Goal: Task Accomplishment & Management: Use online tool/utility

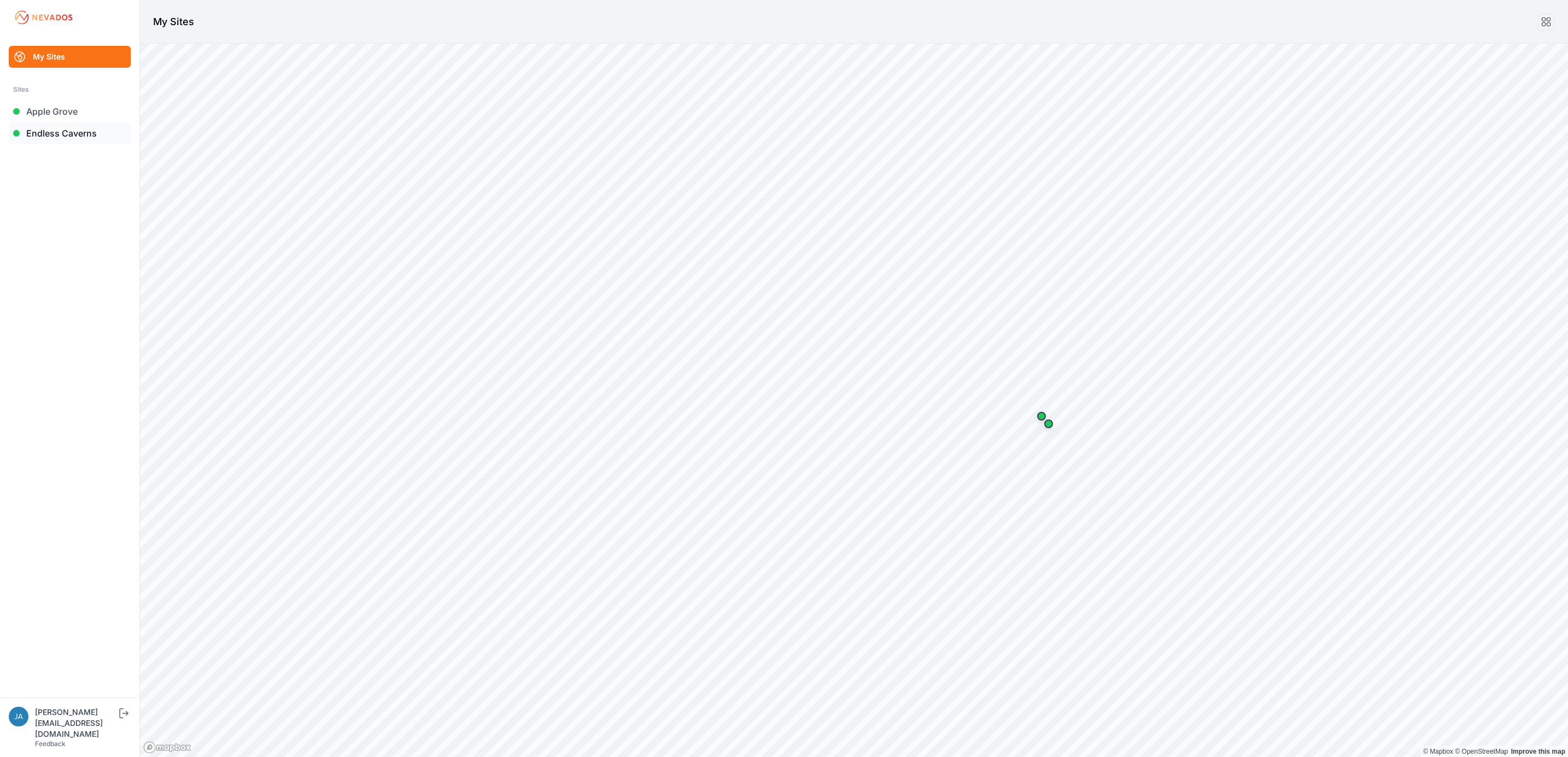
click at [88, 133] on link "Endless Caverns" at bounding box center [69, 133] width 122 height 22
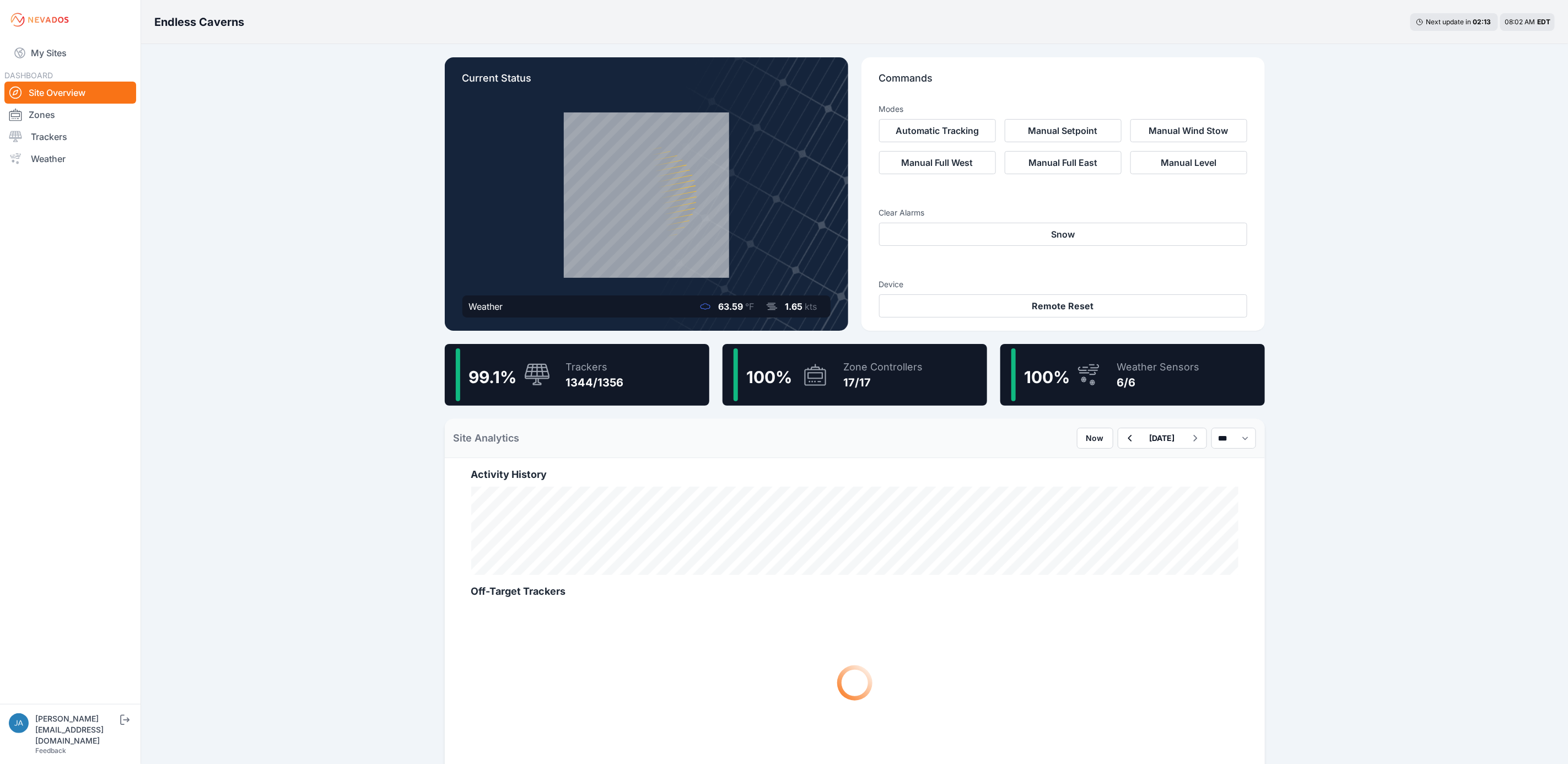
click at [644, 378] on div "99.1 % Trackers 1344/1356" at bounding box center [577, 375] width 265 height 62
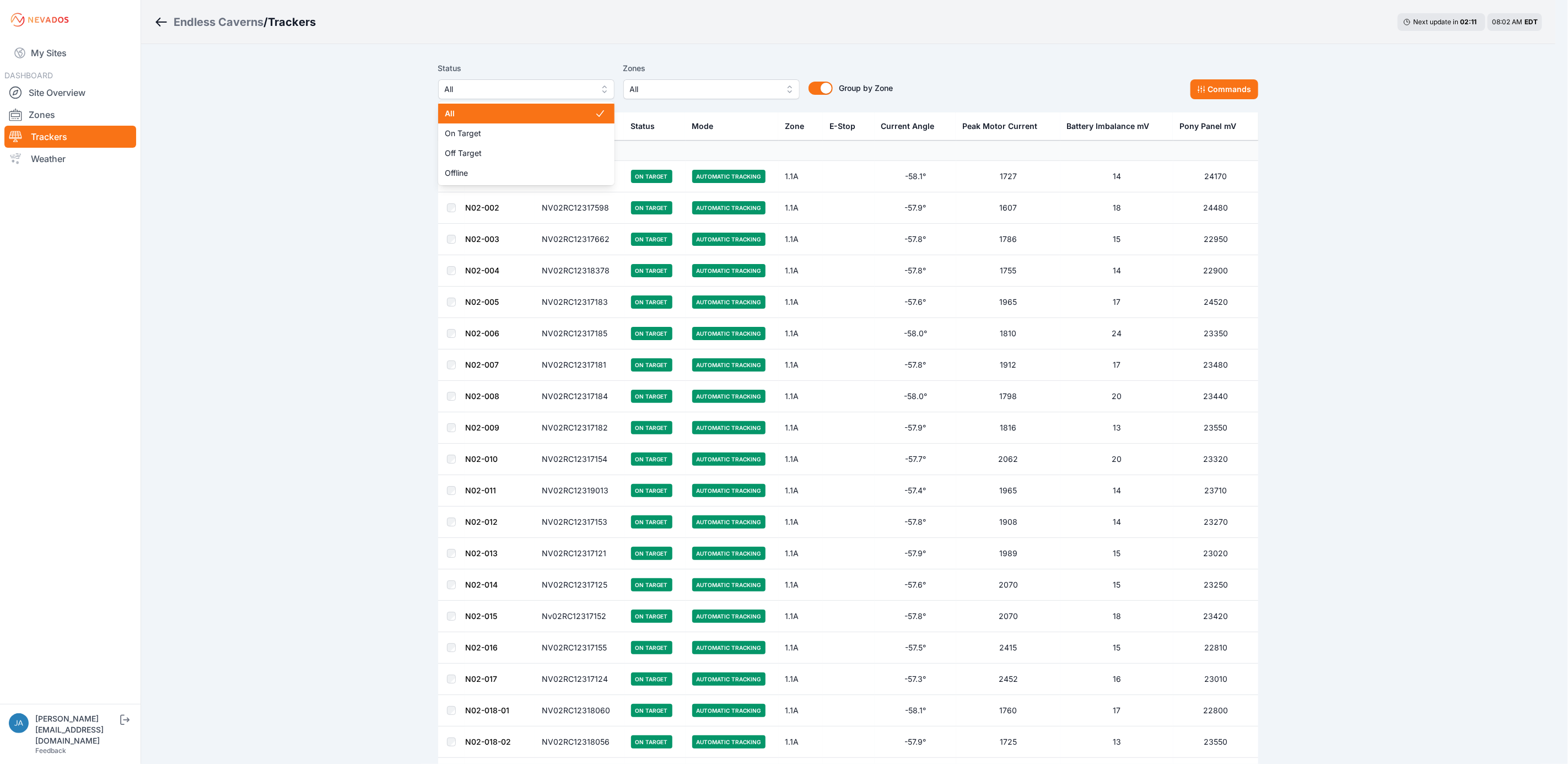
click at [573, 89] on span "All" at bounding box center [519, 89] width 148 height 13
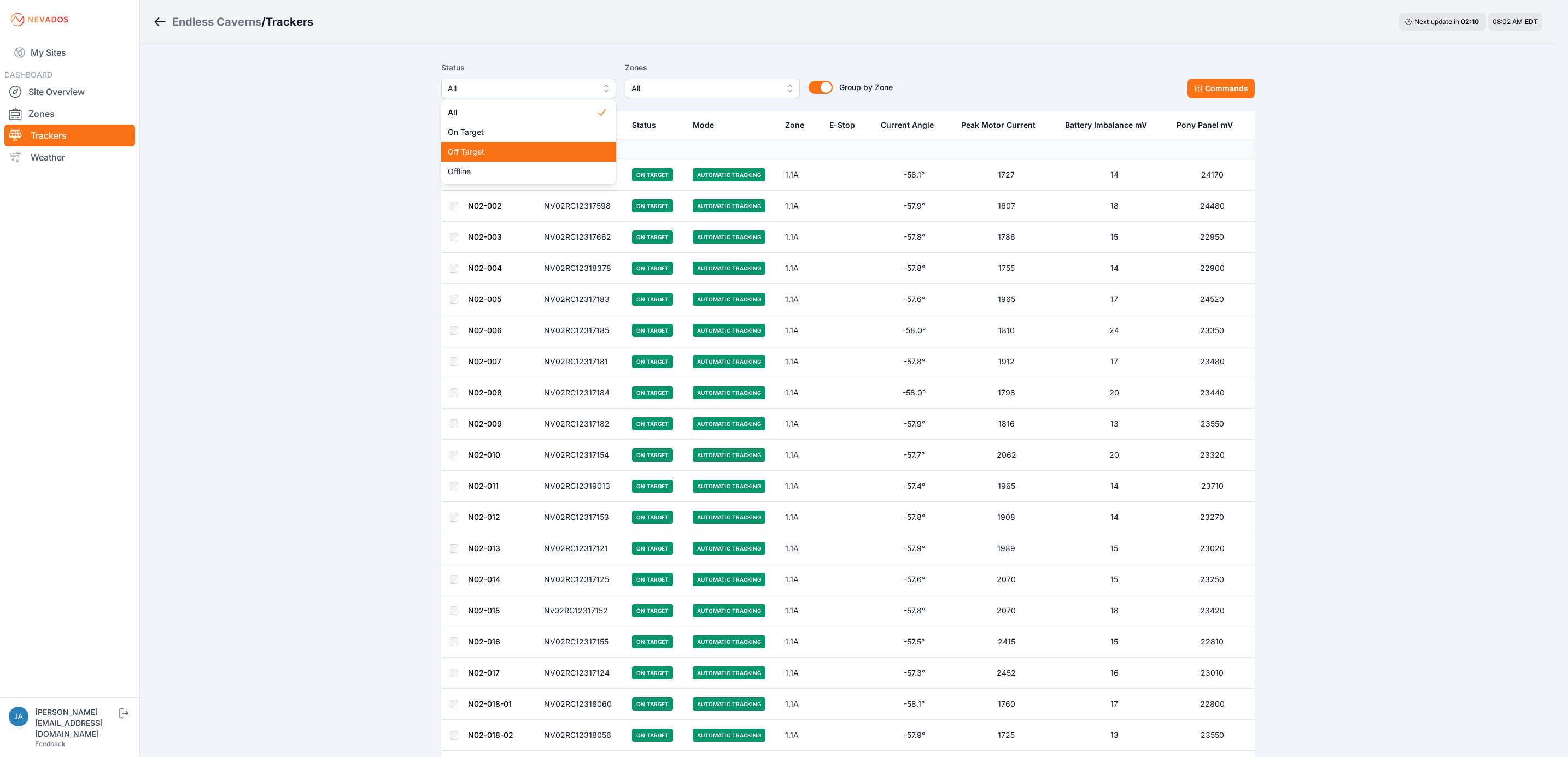
click at [560, 154] on span "Off Target" at bounding box center [522, 152] width 149 height 11
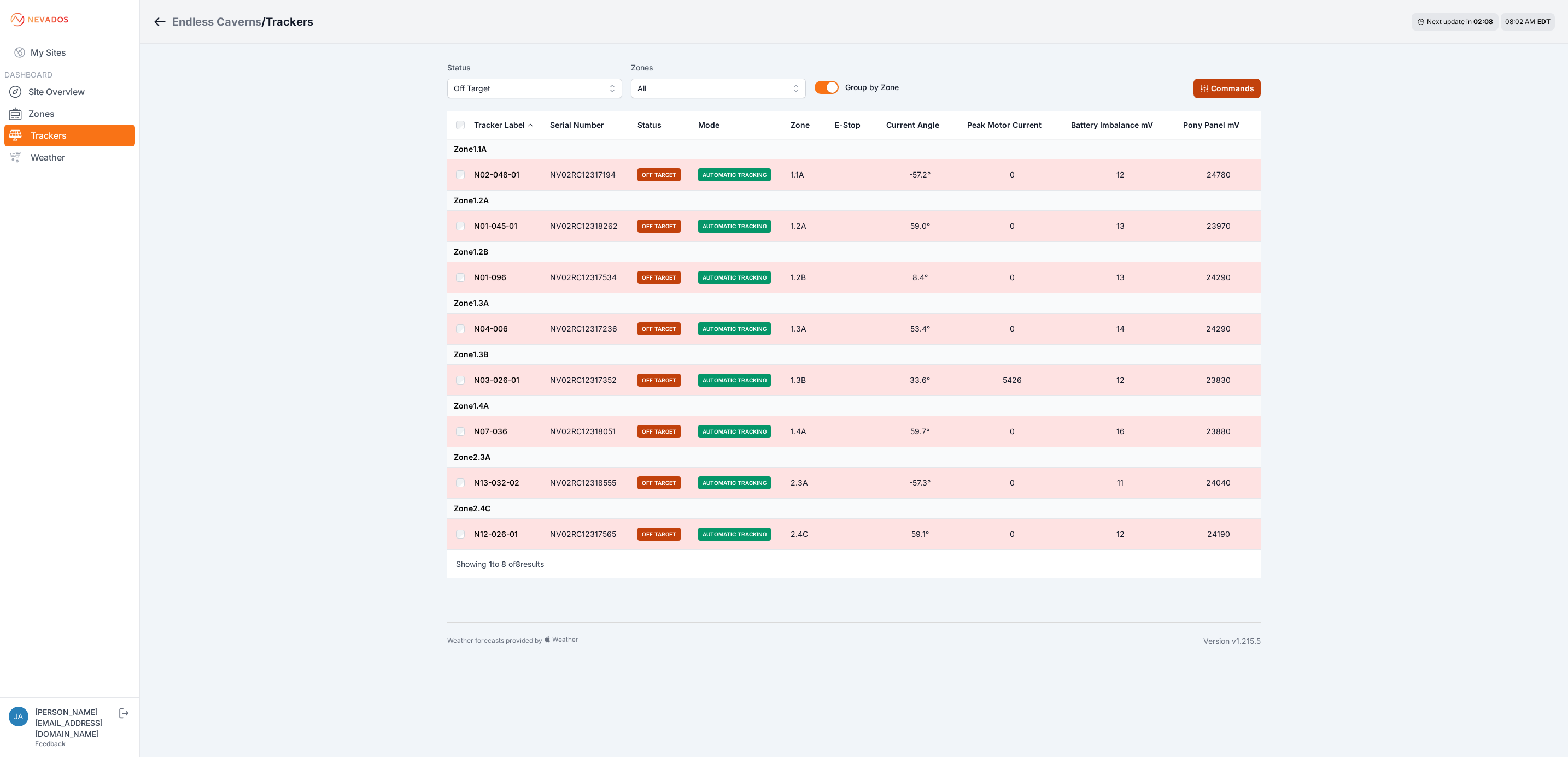
click at [1207, 81] on button "Commands" at bounding box center [1227, 88] width 67 height 20
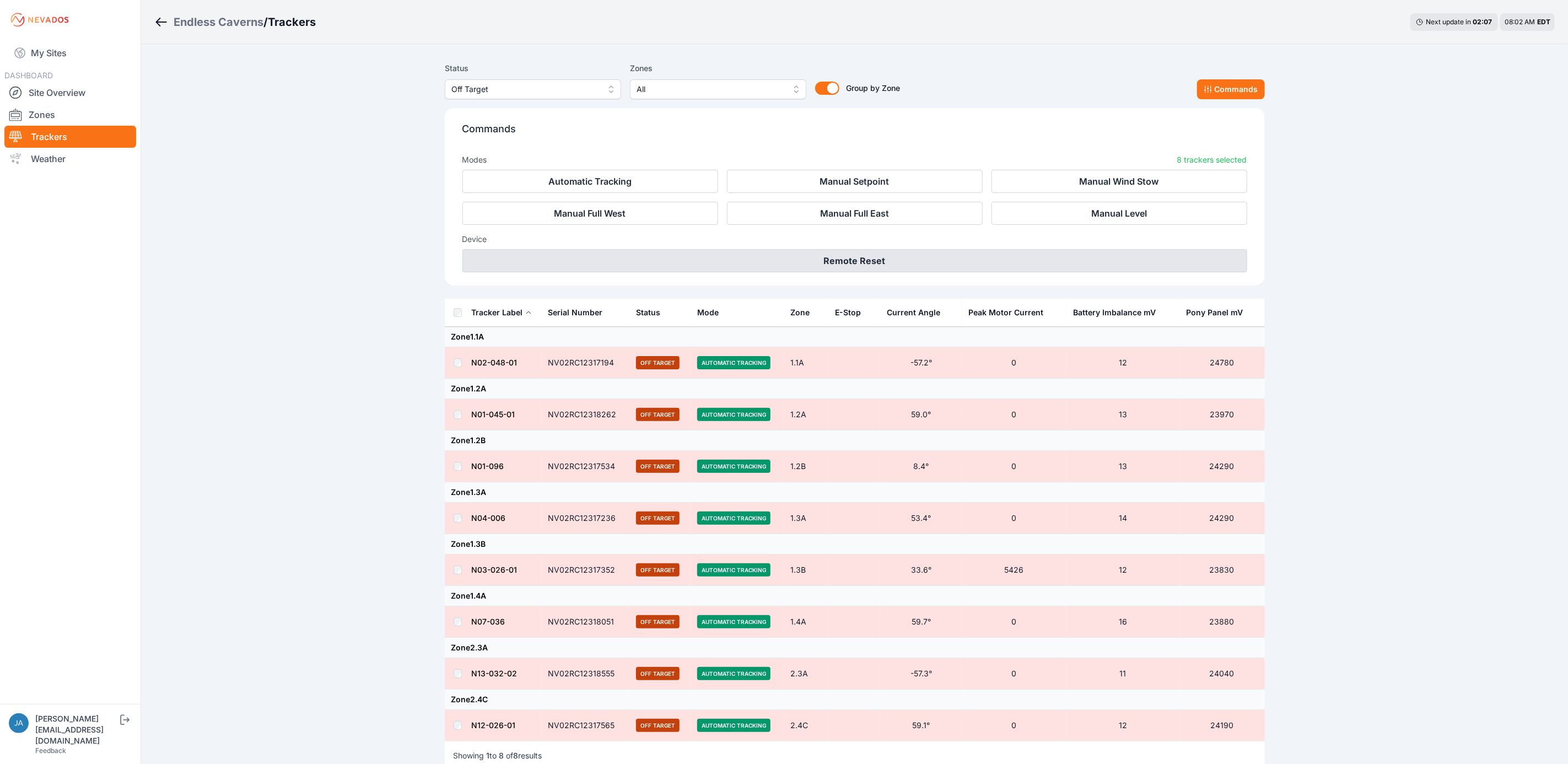
click at [875, 256] on button "Remote Reset" at bounding box center [855, 260] width 785 height 23
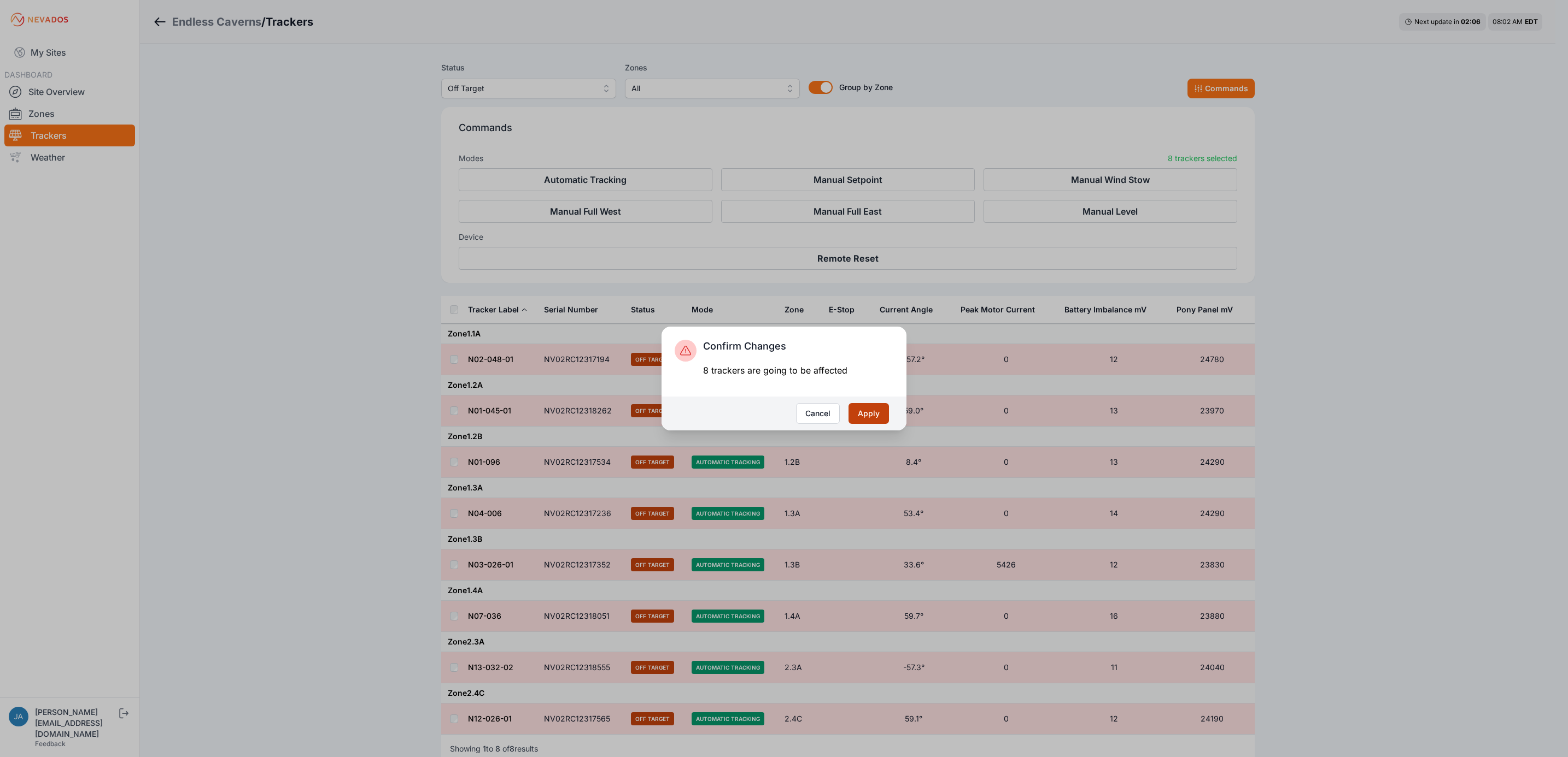
click at [866, 415] on button "Apply" at bounding box center [869, 414] width 41 height 21
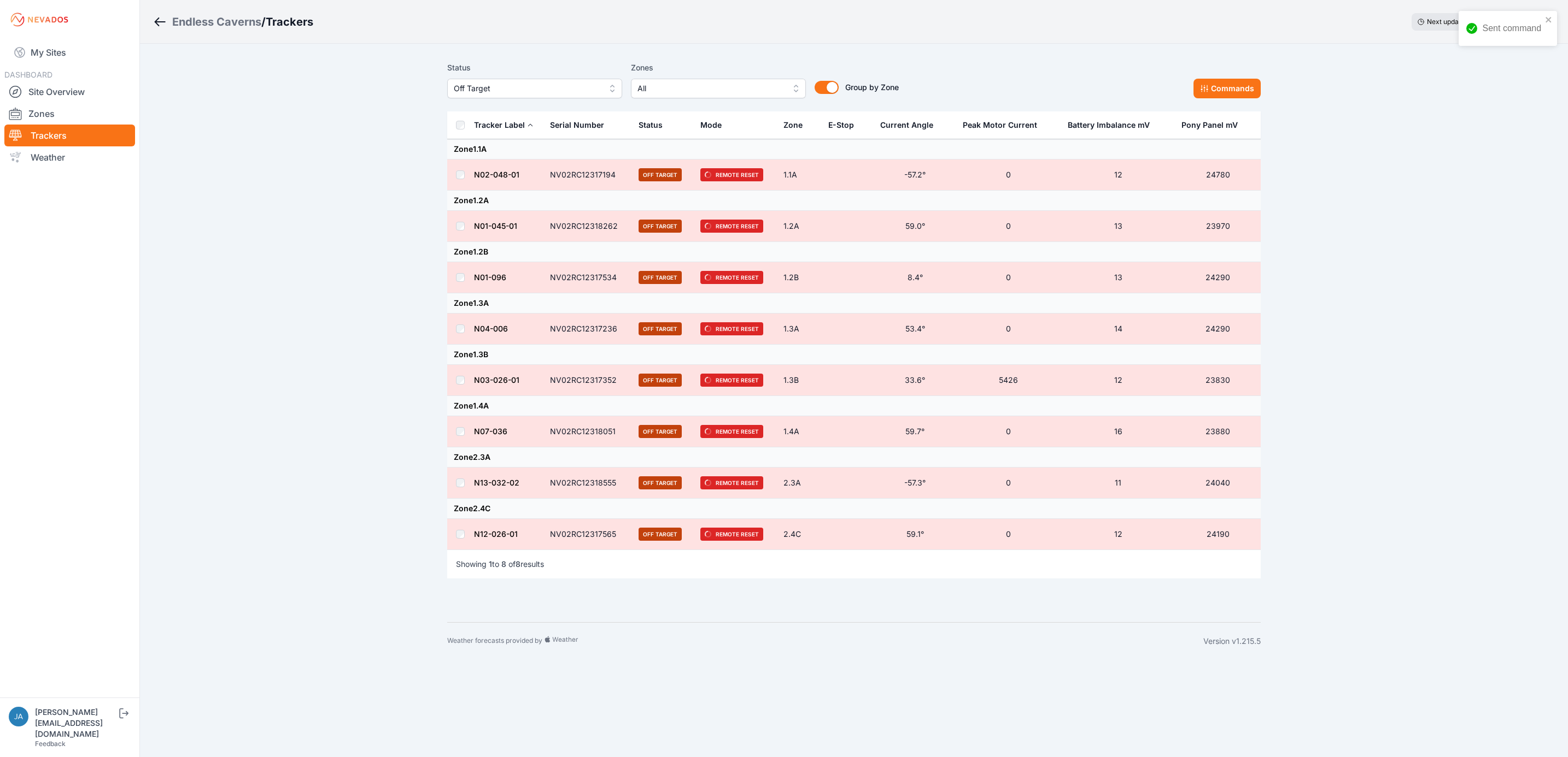
click at [585, 90] on span "Off Target" at bounding box center [527, 88] width 147 height 13
click at [556, 167] on span "Offline" at bounding box center [528, 171] width 149 height 11
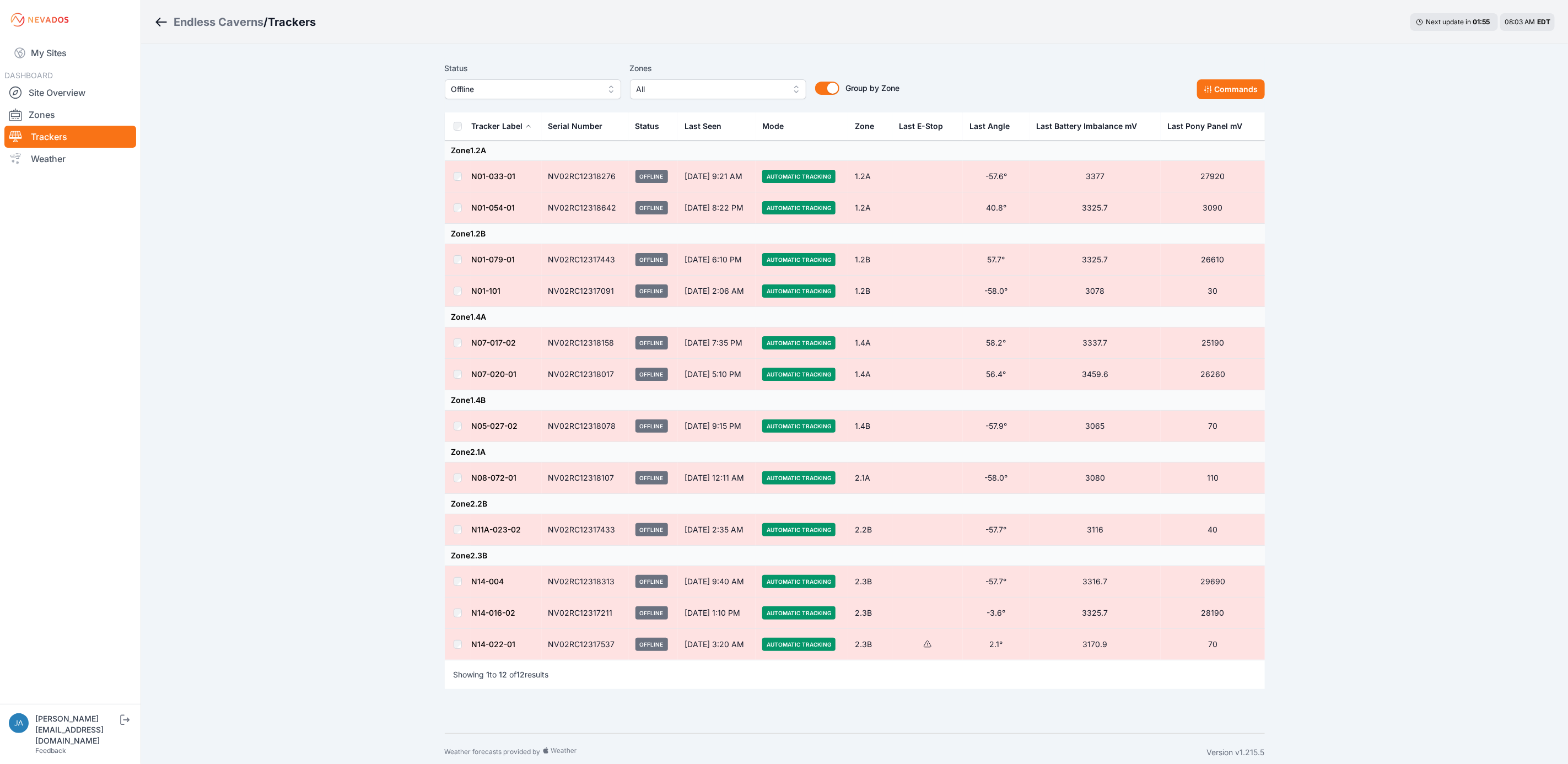
click at [452, 293] on td at bounding box center [458, 291] width 26 height 32
click at [1204, 89] on button "Commands" at bounding box center [1231, 89] width 68 height 20
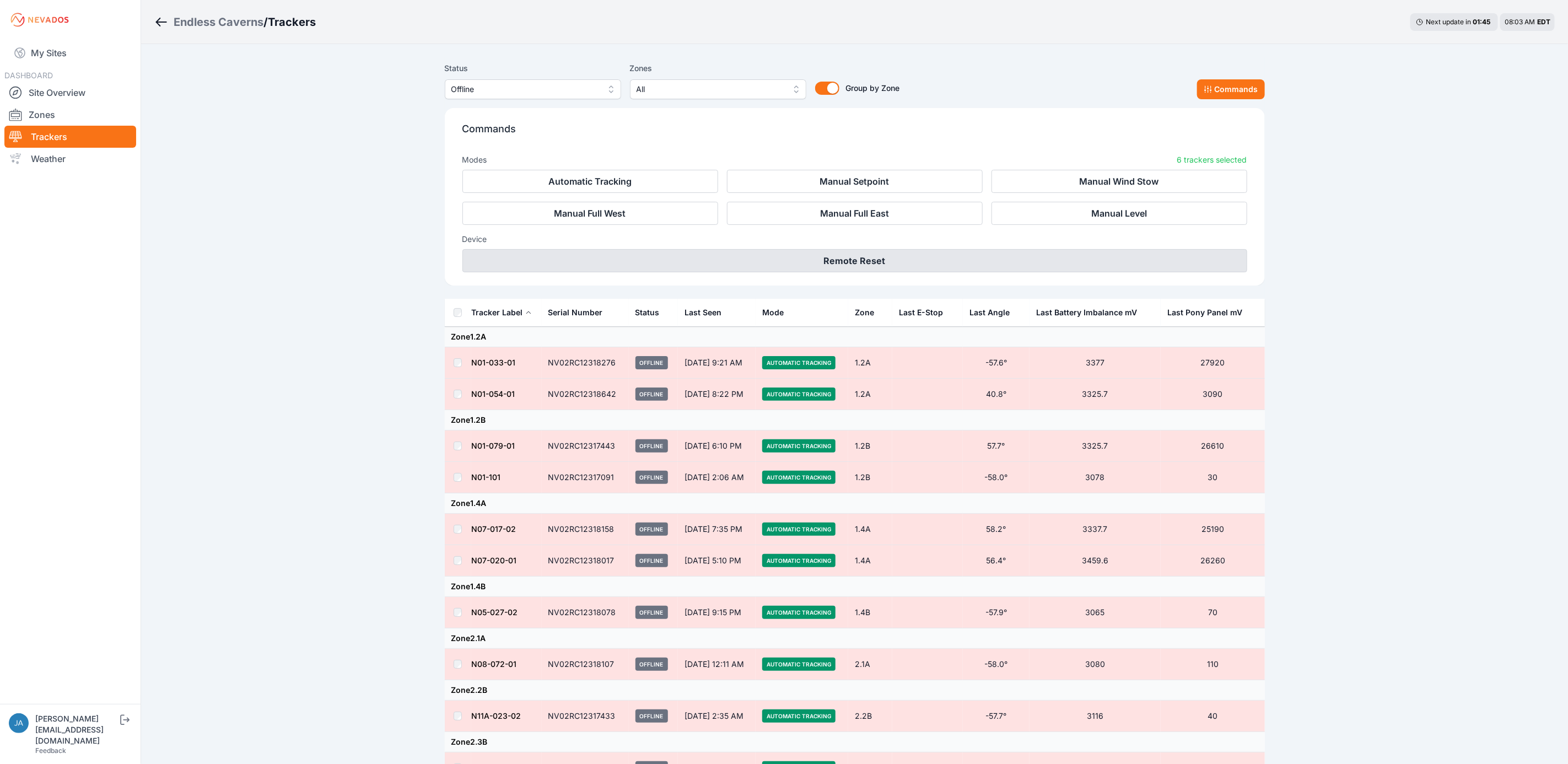
click at [905, 258] on button "Remote Reset" at bounding box center [855, 260] width 785 height 23
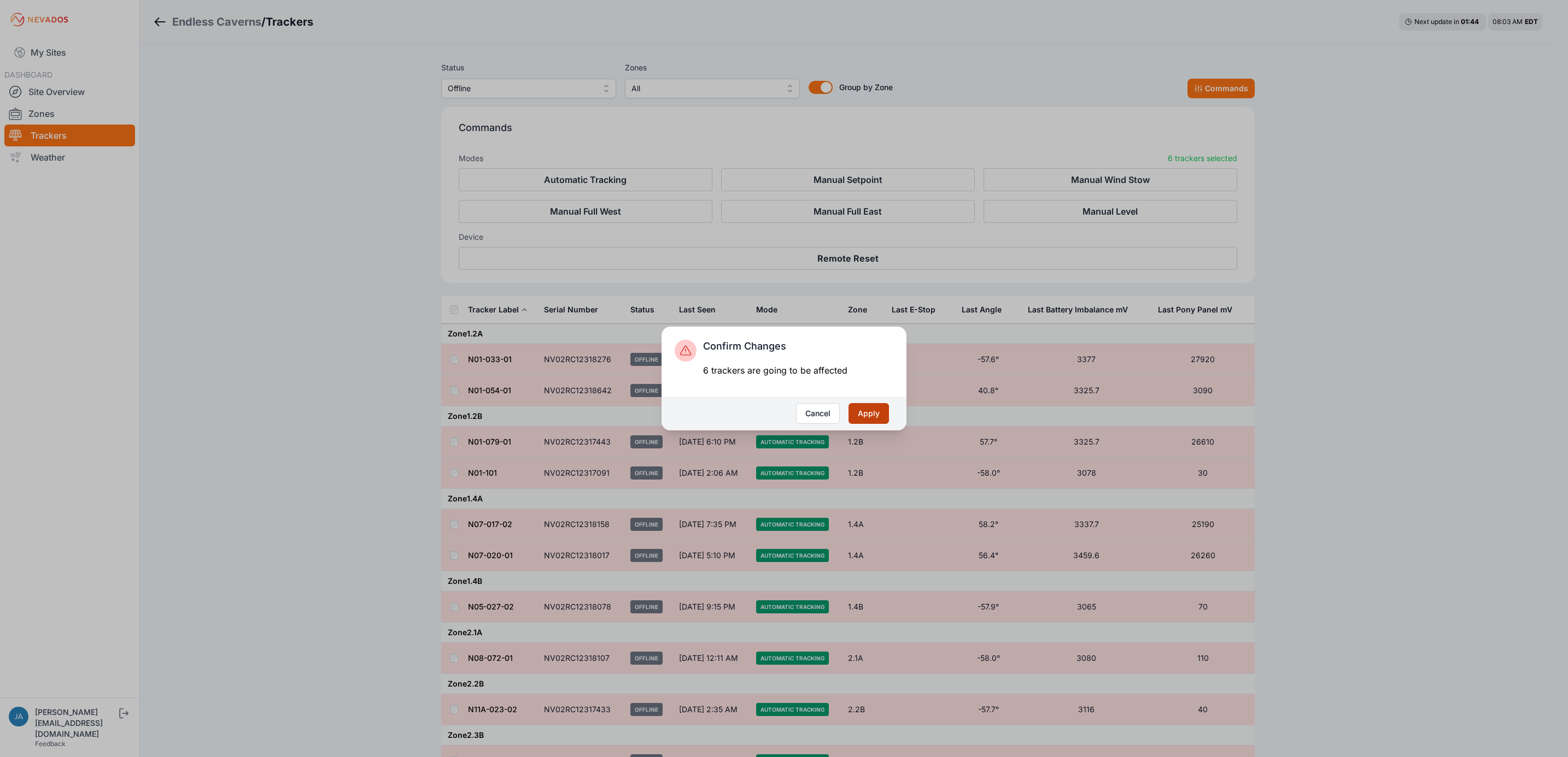
click at [871, 418] on button "Apply" at bounding box center [869, 414] width 41 height 21
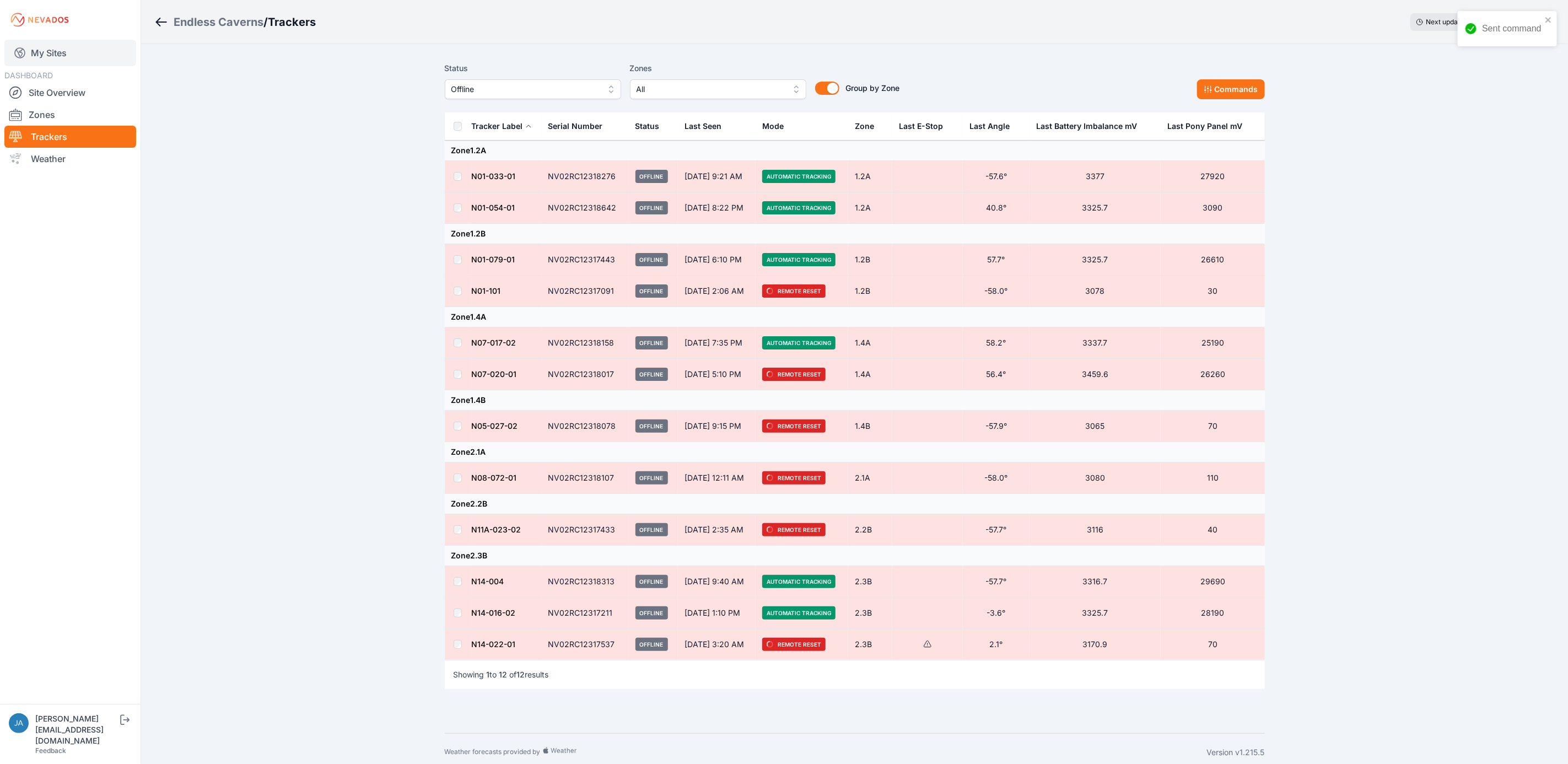
click at [65, 48] on link "My Sites" at bounding box center [71, 53] width 132 height 26
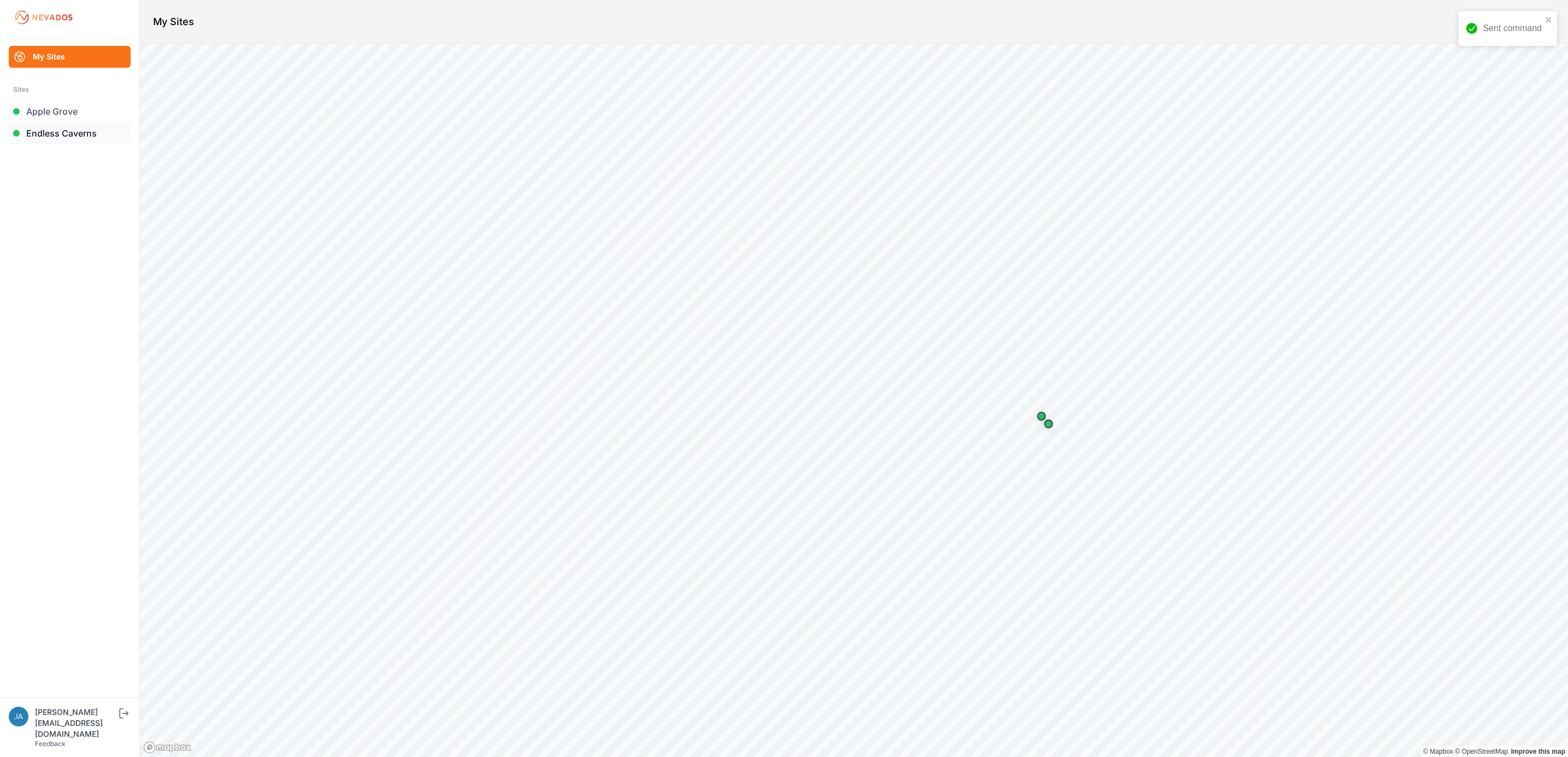
click at [77, 140] on link "Endless Caverns" at bounding box center [69, 133] width 122 height 22
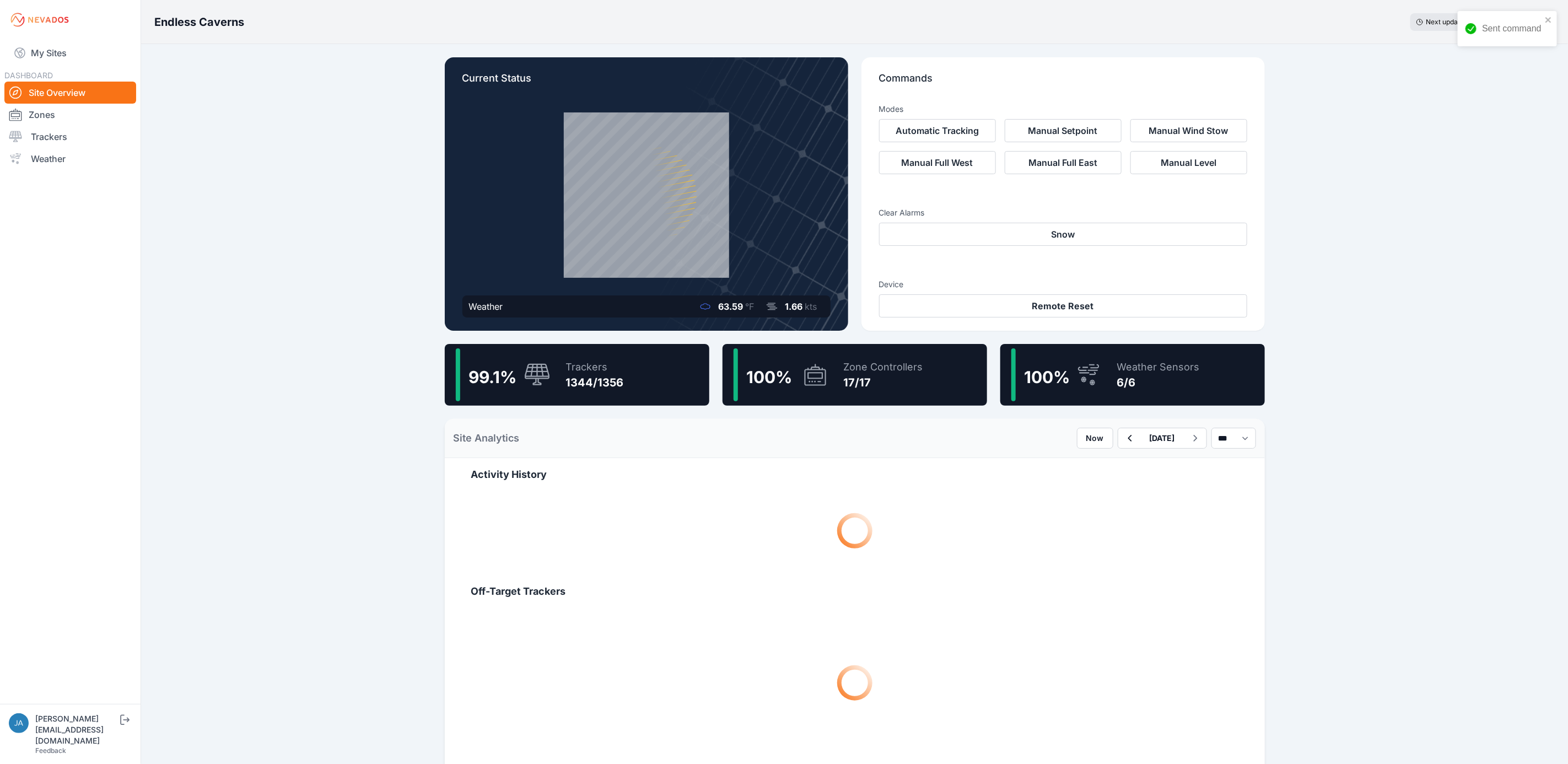
click at [613, 368] on div "Trackers" at bounding box center [595, 366] width 58 height 15
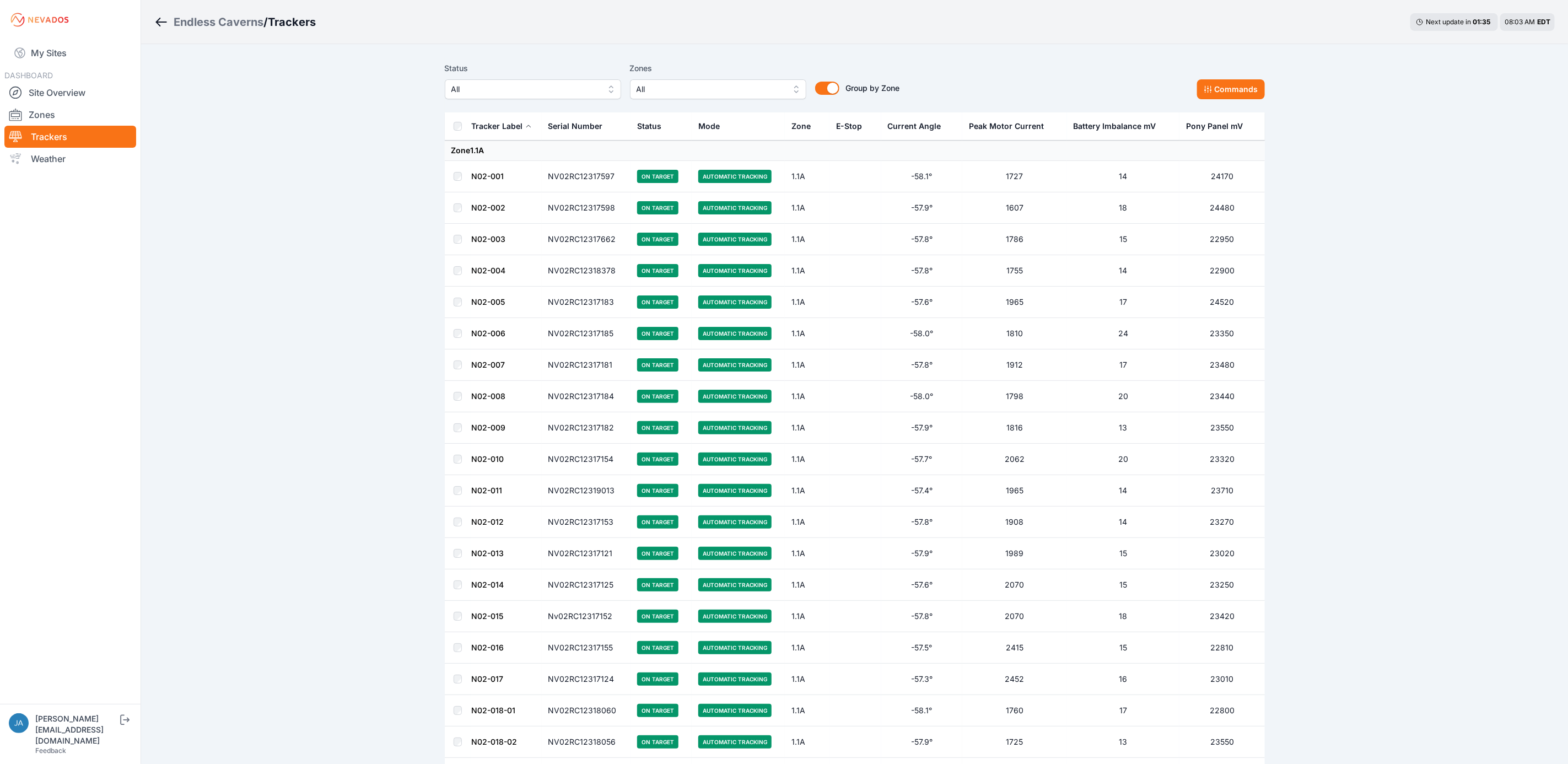
click at [581, 81] on button "All" at bounding box center [533, 89] width 176 height 20
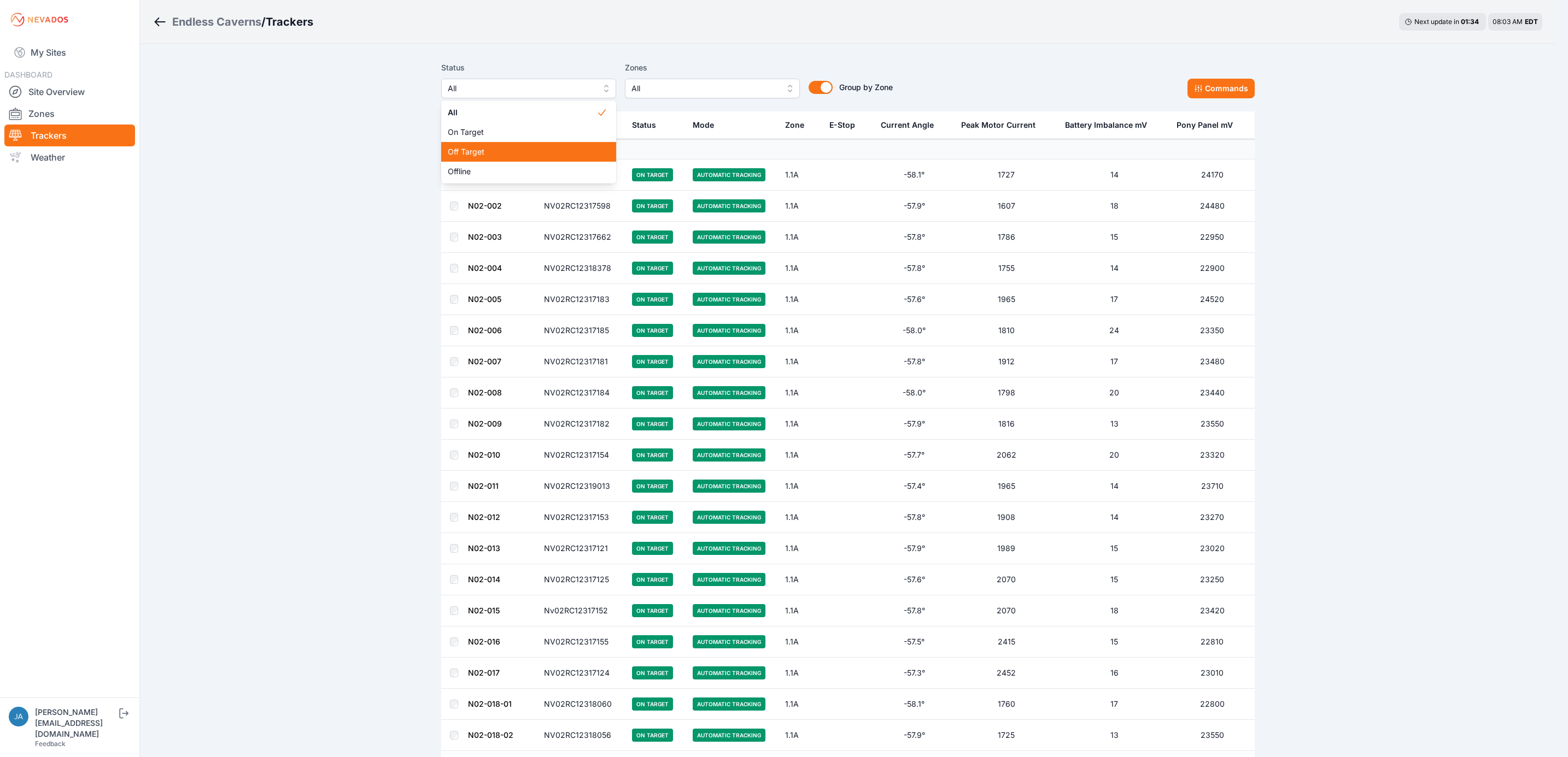
click at [515, 159] on div "Off Target" at bounding box center [528, 152] width 175 height 20
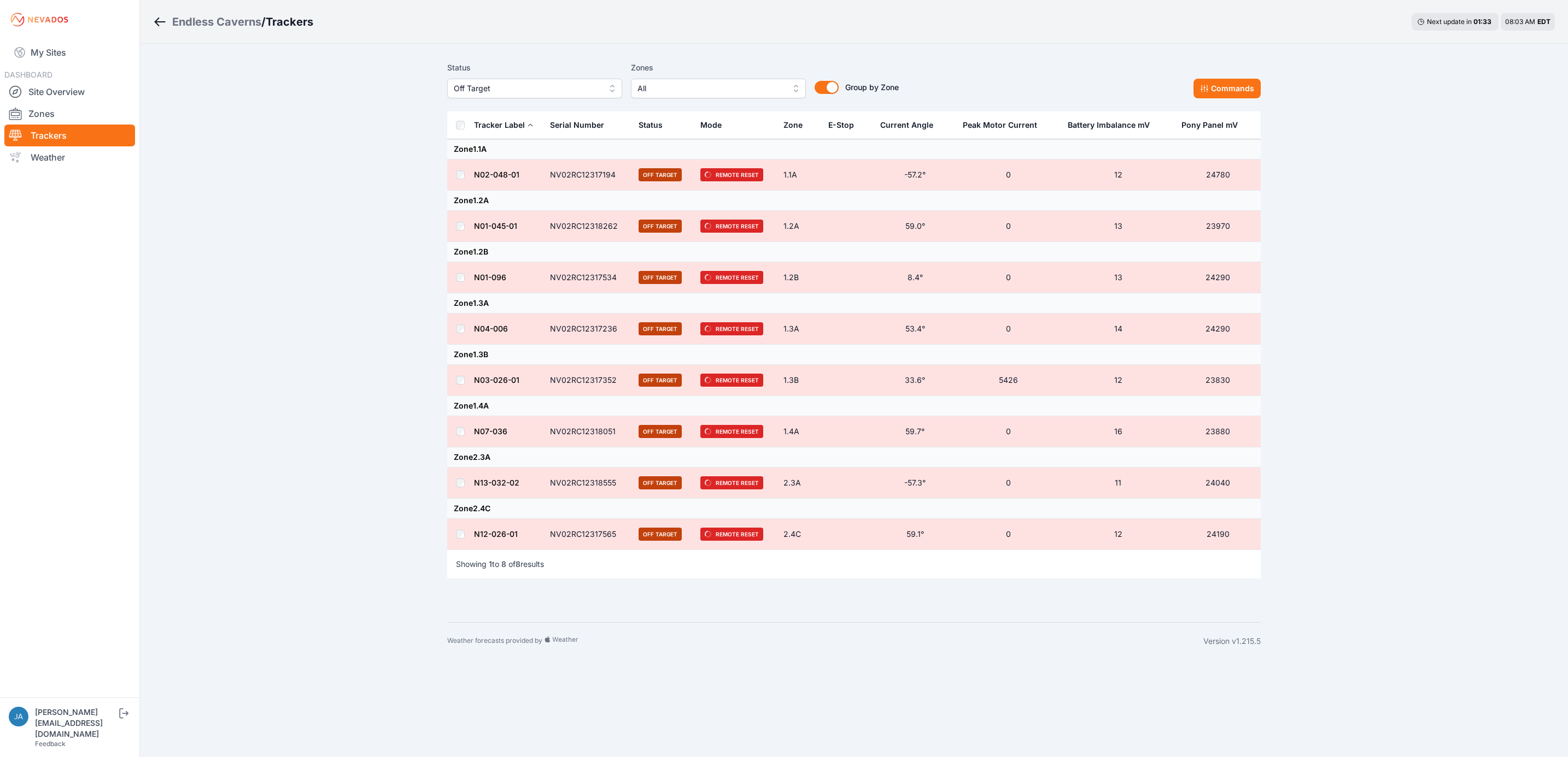
click at [1242, 100] on div "Status Off Target Zones All Group by Zone Group by Zone Commands" at bounding box center [854, 84] width 813 height 54
click at [1242, 96] on button "Commands" at bounding box center [1227, 88] width 67 height 20
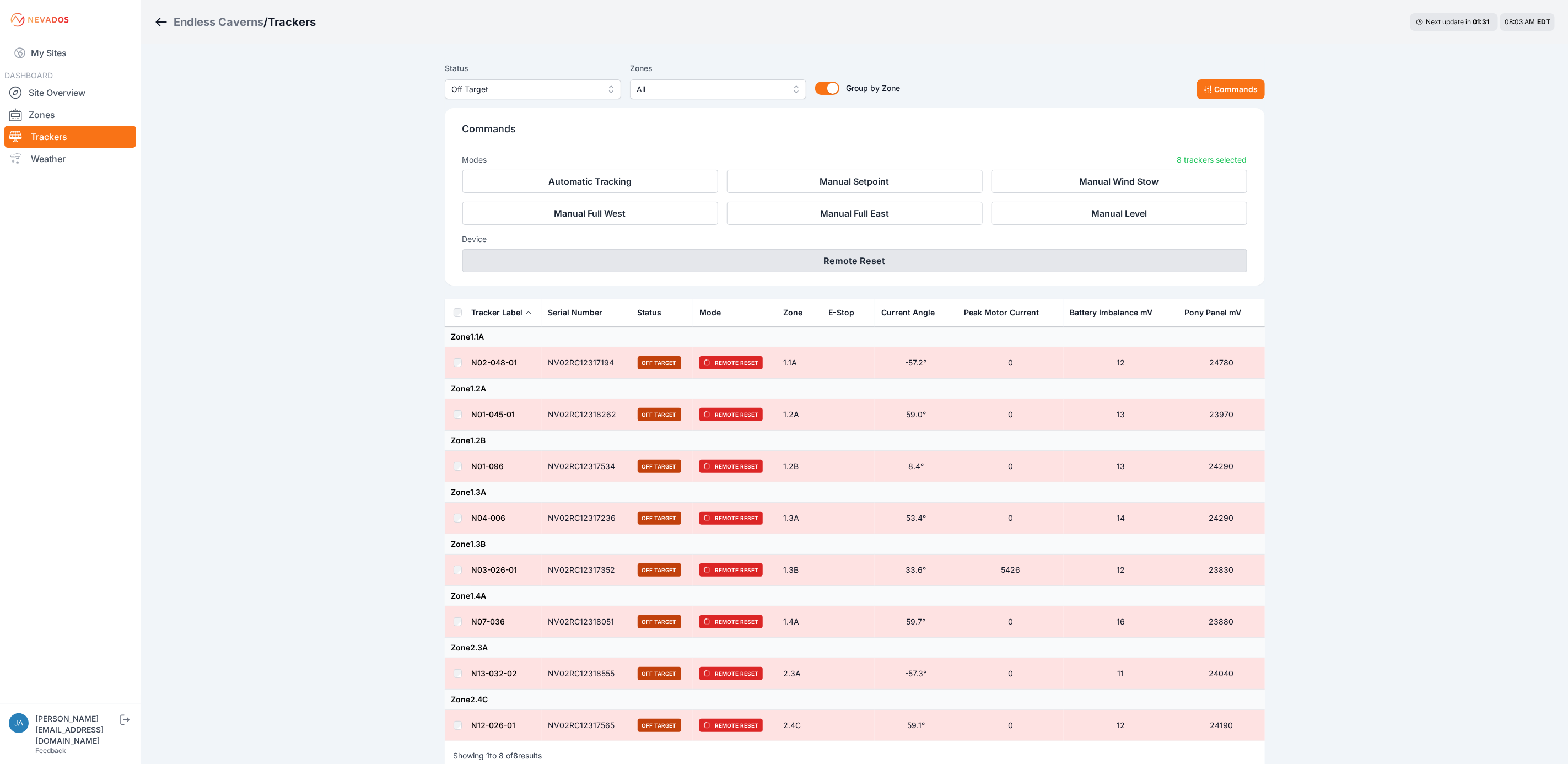
click at [953, 260] on button "Remote Reset" at bounding box center [855, 260] width 785 height 23
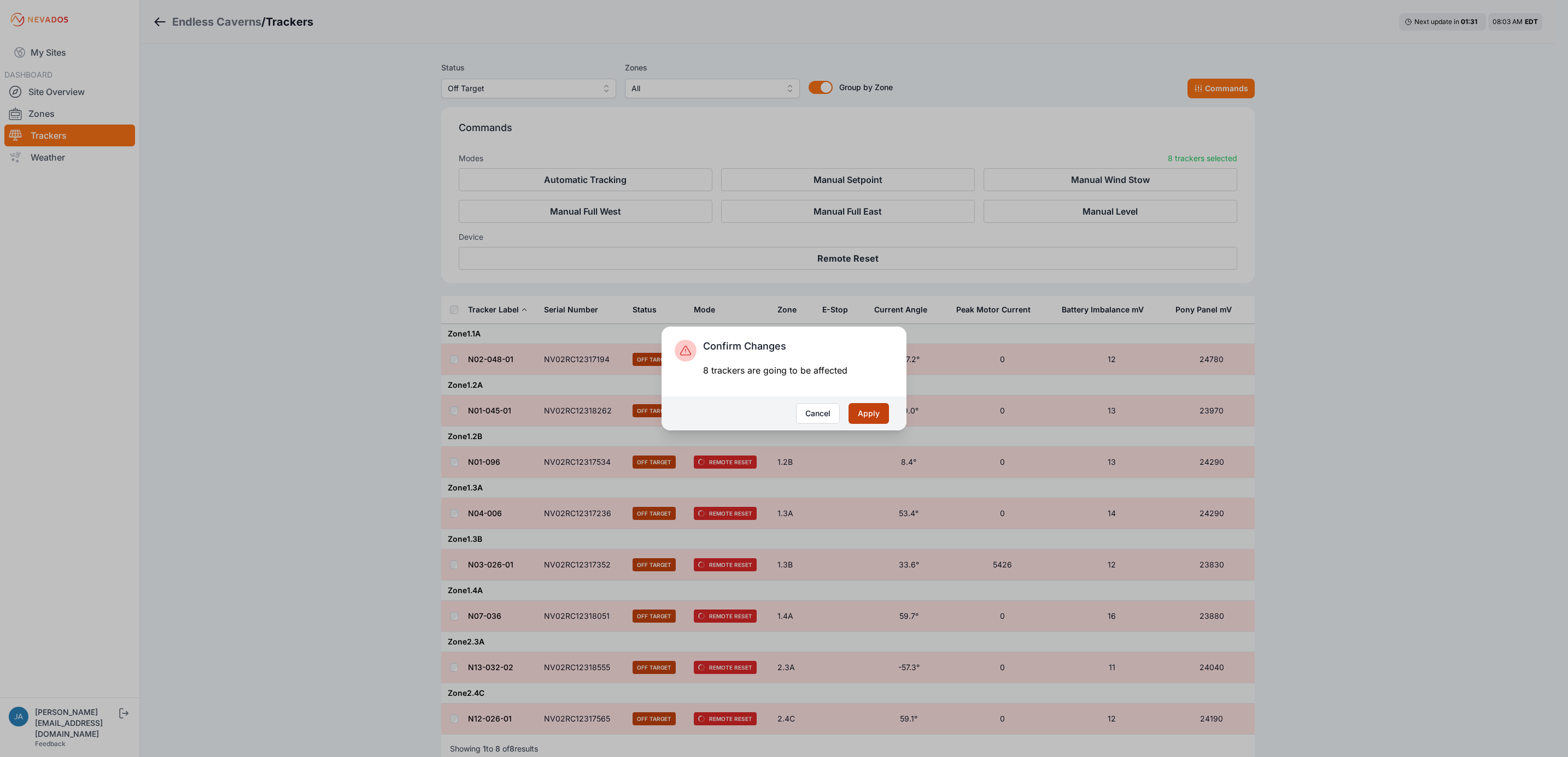
click at [883, 410] on button "Apply" at bounding box center [869, 414] width 41 height 21
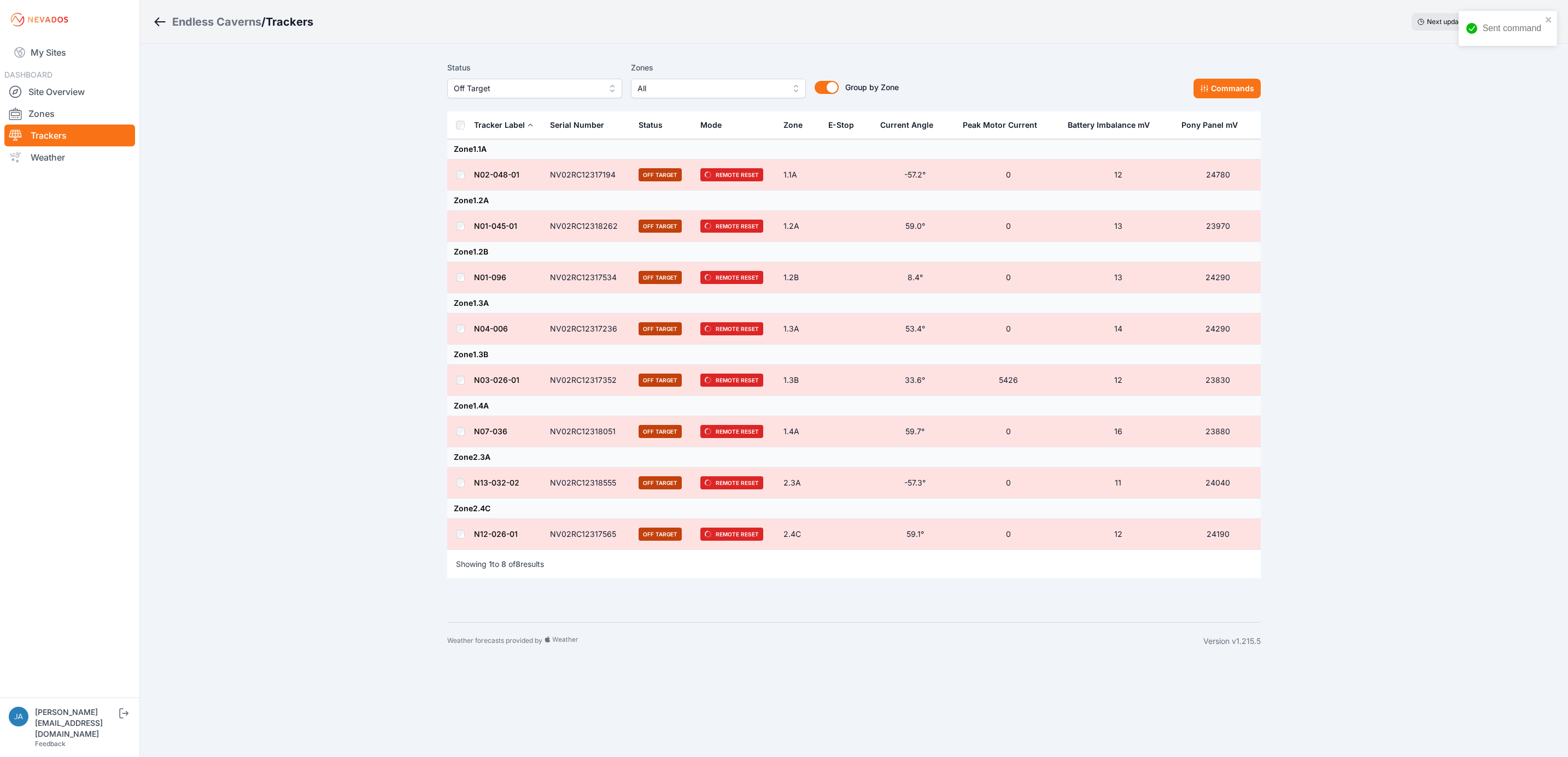
click at [604, 84] on button "Off Target" at bounding box center [534, 88] width 175 height 20
click at [582, 173] on span "Offline" at bounding box center [528, 171] width 149 height 11
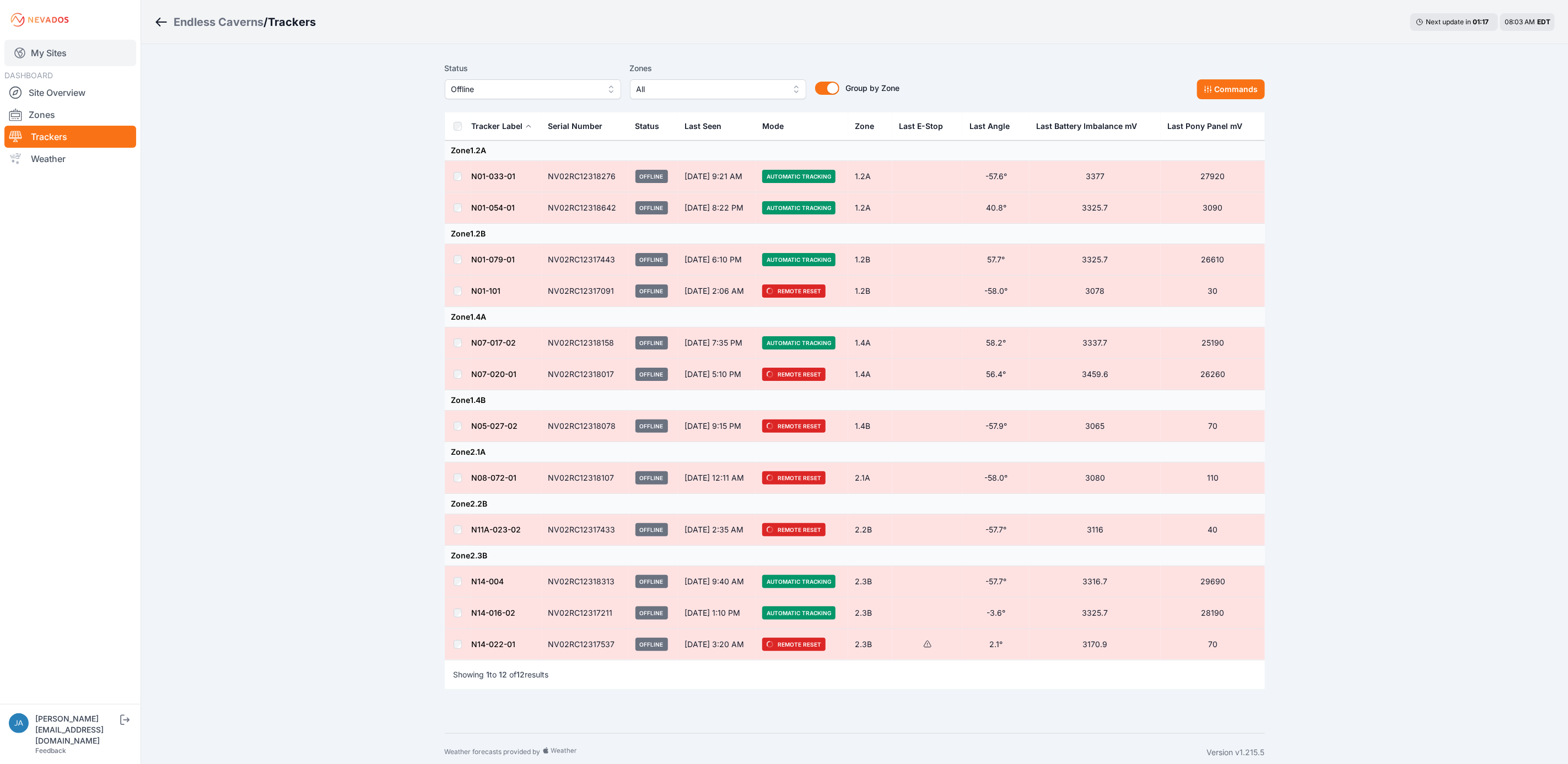
click at [103, 50] on link "My Sites" at bounding box center [71, 53] width 132 height 26
